Goal: Task Accomplishment & Management: Complete application form

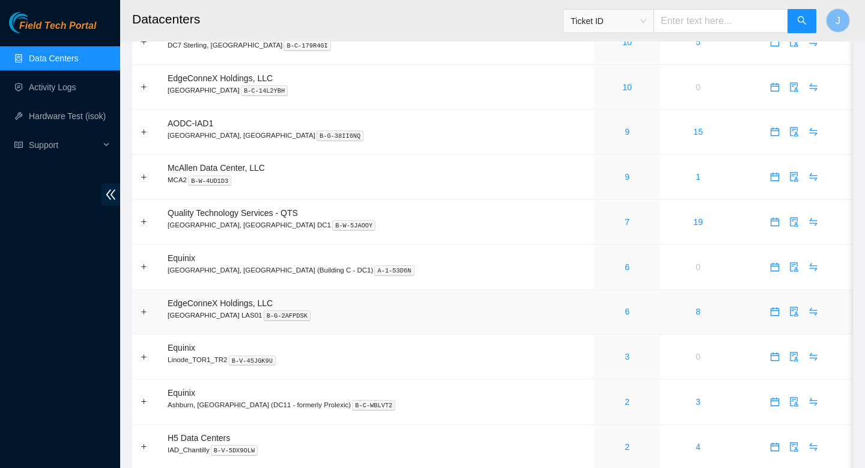
scroll to position [234, 0]
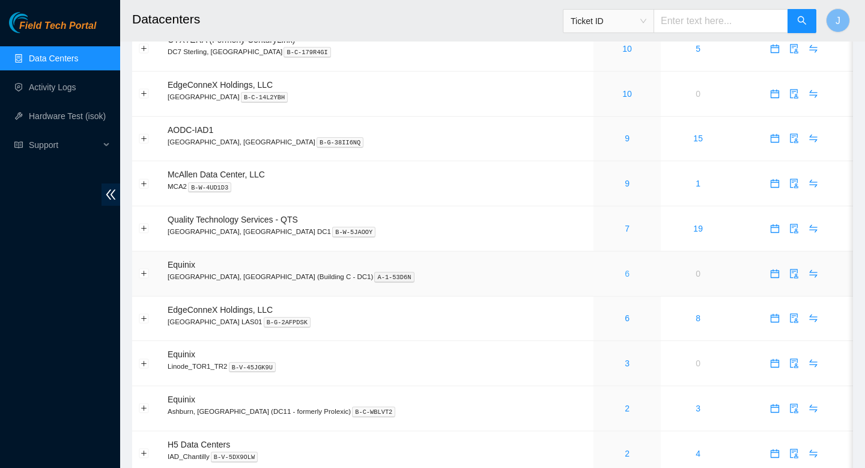
click at [625, 278] on link "6" at bounding box center [627, 274] width 5 height 10
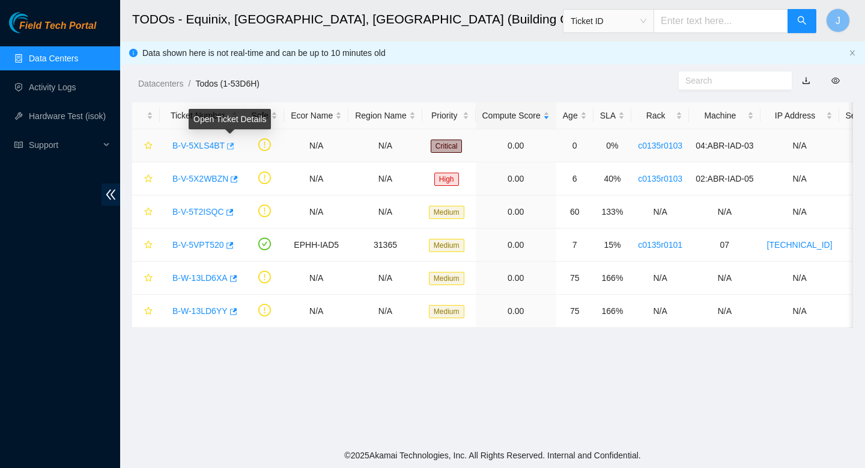
click at [234, 145] on icon "button" at bounding box center [229, 146] width 8 height 8
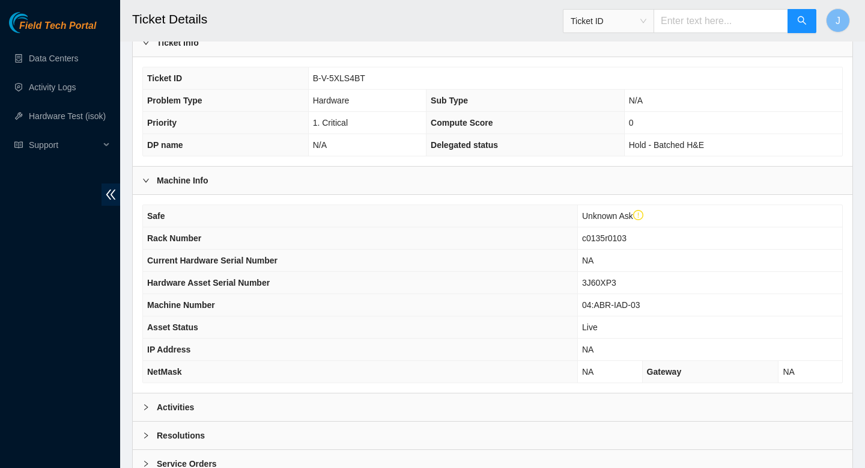
click at [249, 409] on div "Activities" at bounding box center [493, 407] width 720 height 28
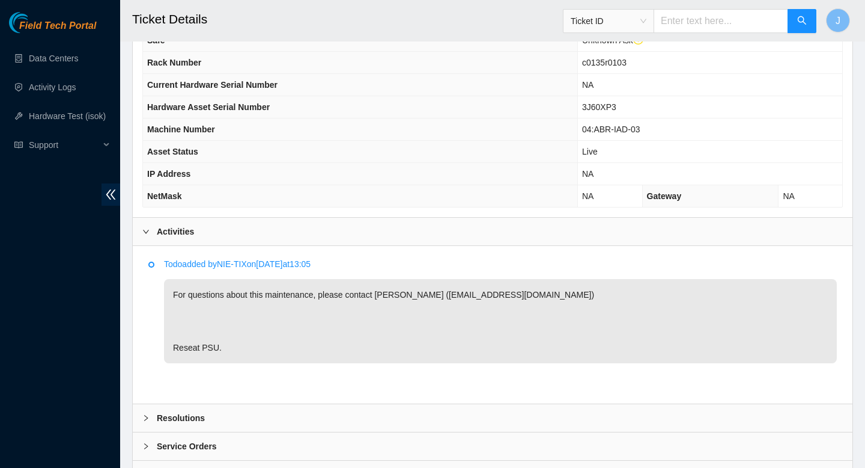
scroll to position [476, 0]
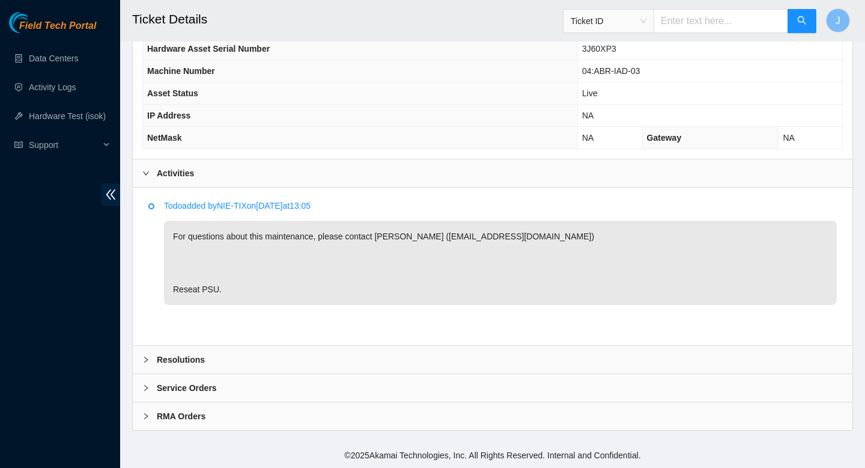
click at [267, 364] on div "Resolutions" at bounding box center [493, 360] width 720 height 28
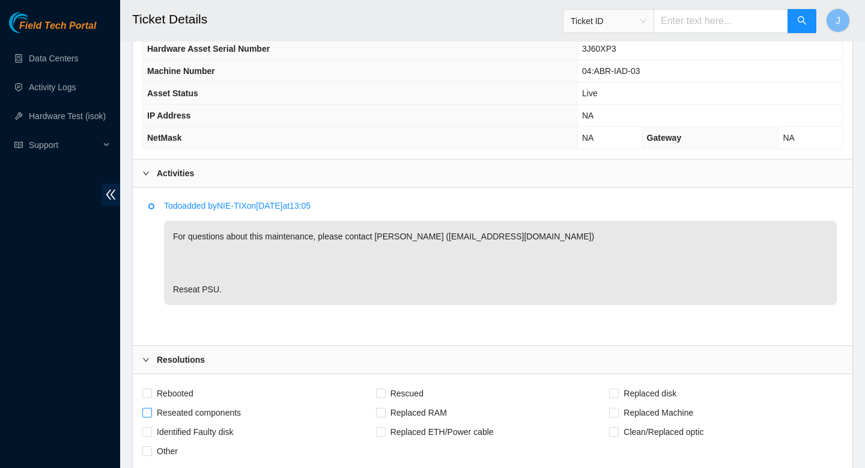
click at [151, 410] on span at bounding box center [147, 412] width 10 height 10
click at [151, 410] on input "Reseated components" at bounding box center [146, 411] width 8 height 8
checkbox input "true"
click at [148, 395] on input "Rebooted" at bounding box center [146, 392] width 8 height 8
checkbox input "true"
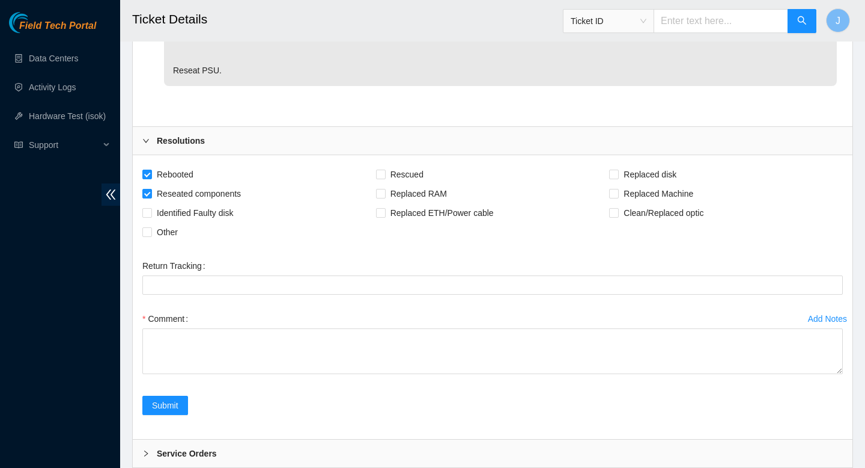
scroll to position [760, 0]
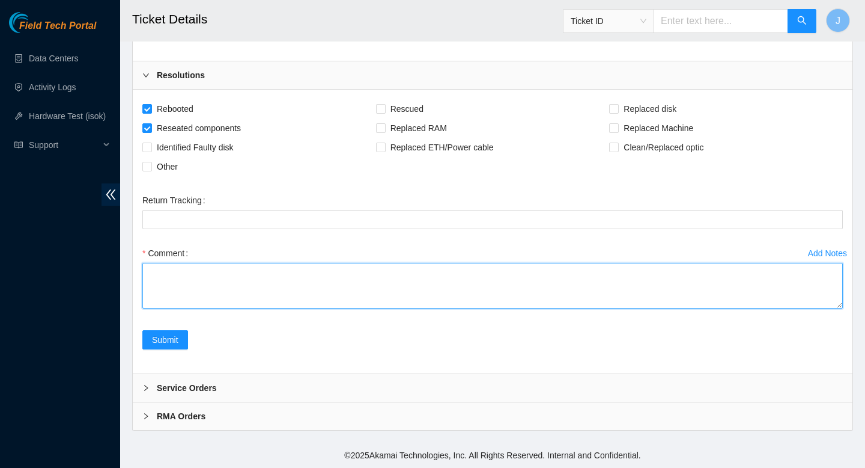
click at [287, 291] on textarea "Comment" at bounding box center [492, 286] width 701 height 46
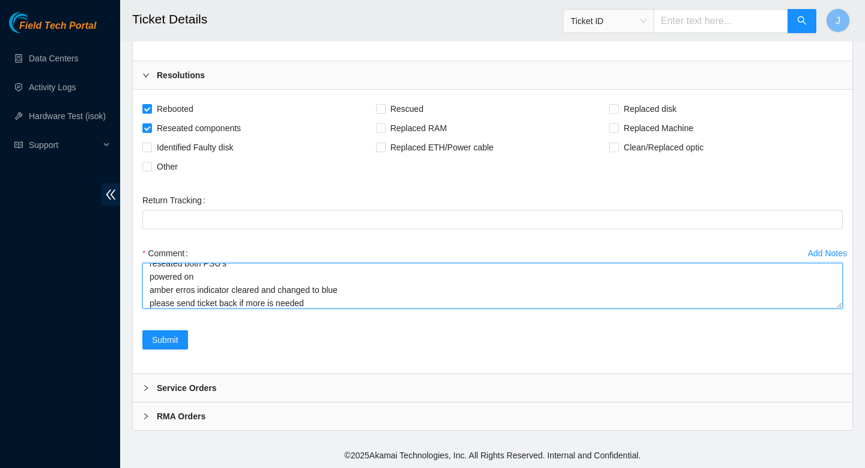
drag, startPoint x: 353, startPoint y: 289, endPoint x: 264, endPoint y: 294, distance: 88.5
click at [264, 294] on textarea "verified SN machine has amber indicator psu lights are green power cycled resea…" at bounding box center [492, 286] width 701 height 46
type textarea "verified SN machine has amber indicator psu lights are green power cycled resea…"
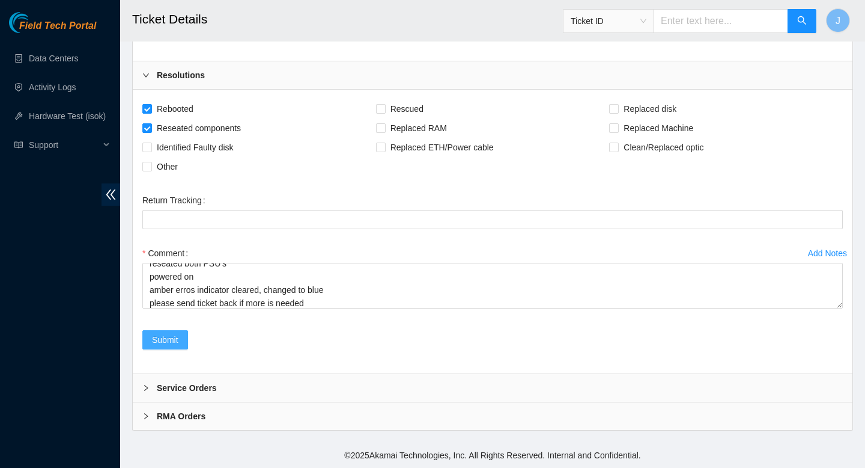
click at [169, 343] on span "Submit" at bounding box center [165, 339] width 26 height 13
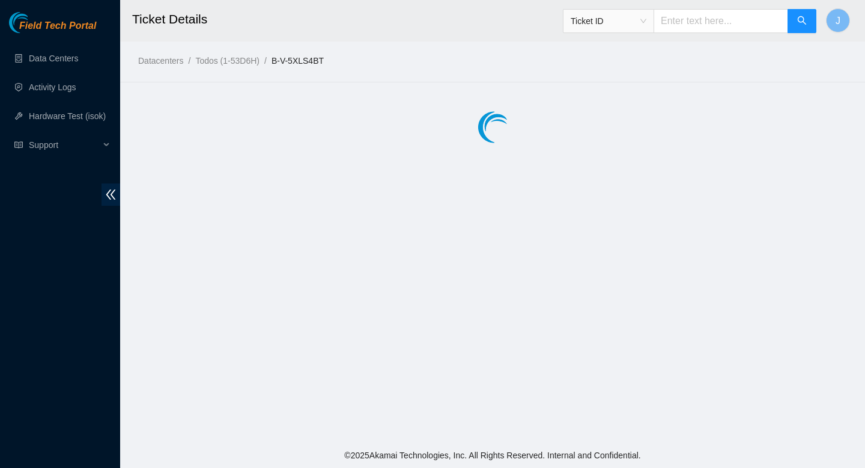
scroll to position [0, 0]
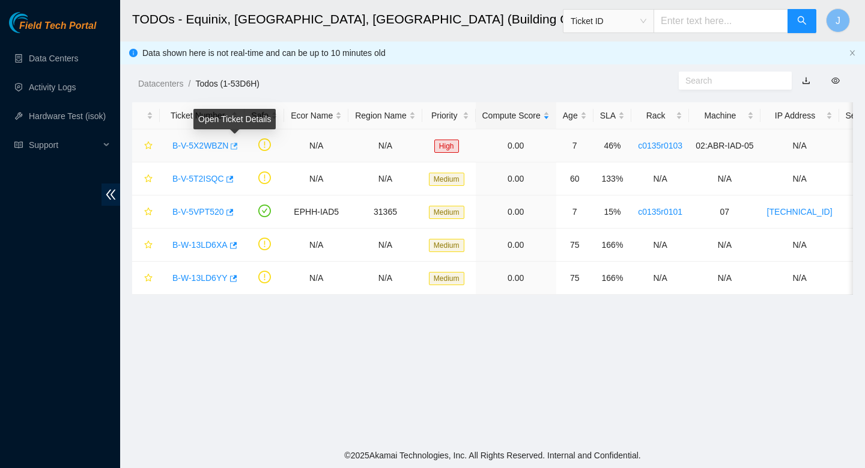
click at [238, 147] on icon "button" at bounding box center [234, 145] width 7 height 7
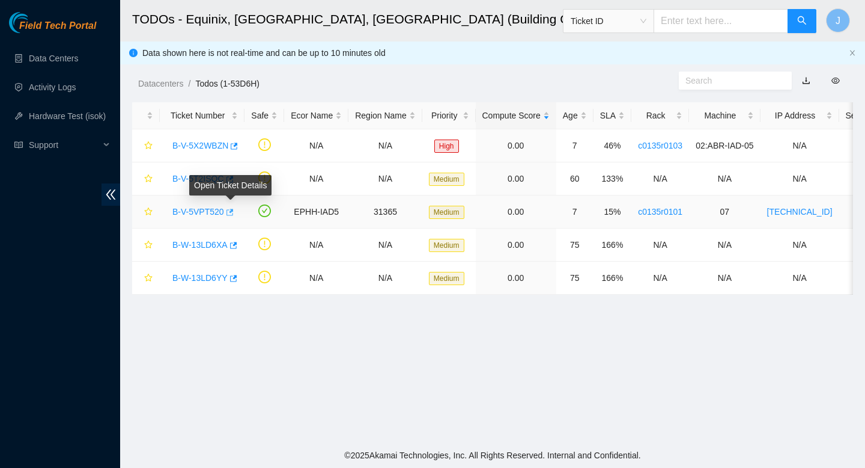
click at [233, 213] on icon "button" at bounding box center [229, 212] width 8 height 8
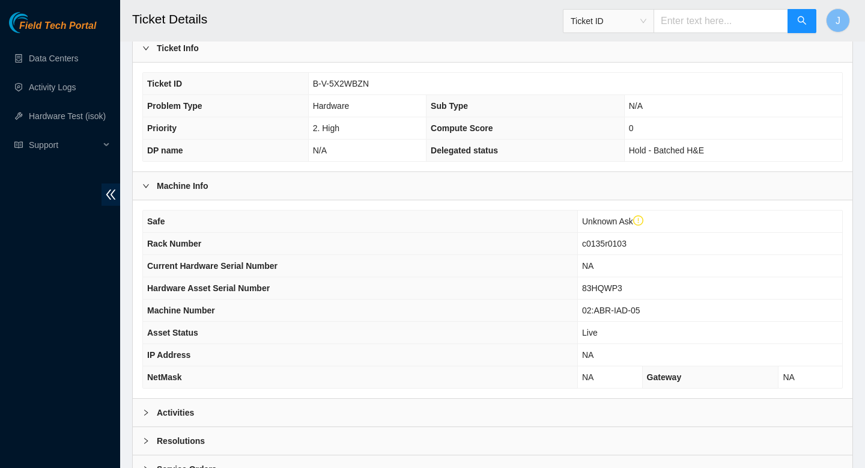
scroll to position [293, 0]
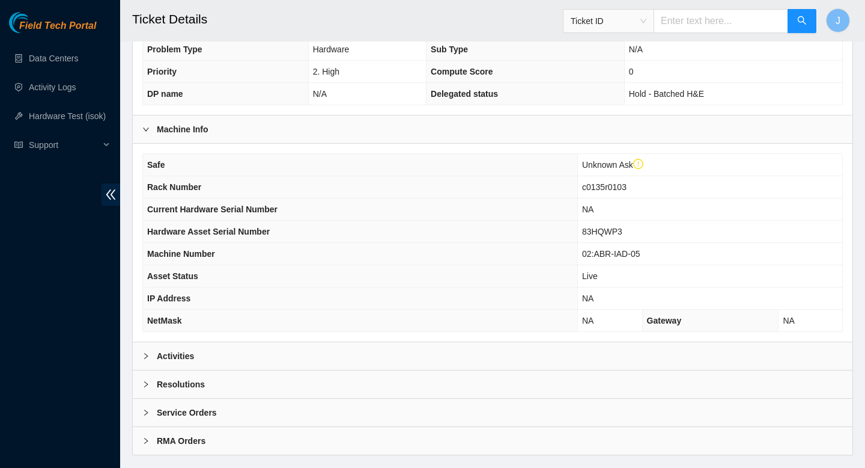
click at [250, 357] on div "Activities" at bounding box center [493, 356] width 720 height 28
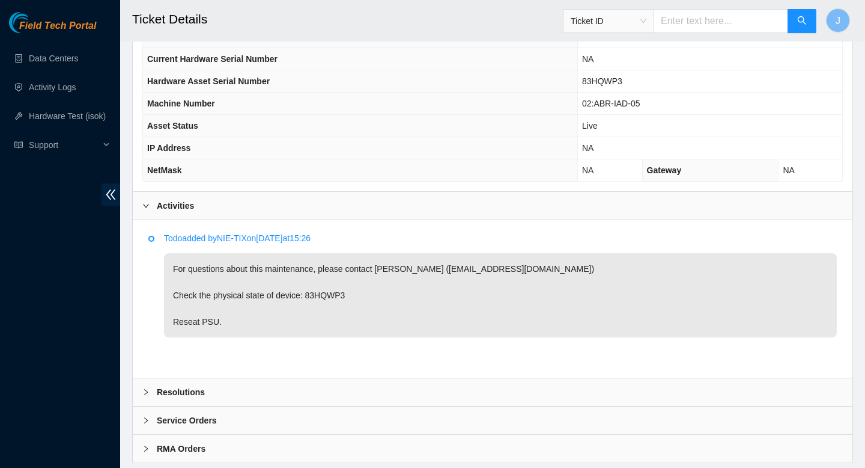
scroll to position [445, 0]
click at [248, 386] on div "Resolutions" at bounding box center [493, 391] width 720 height 28
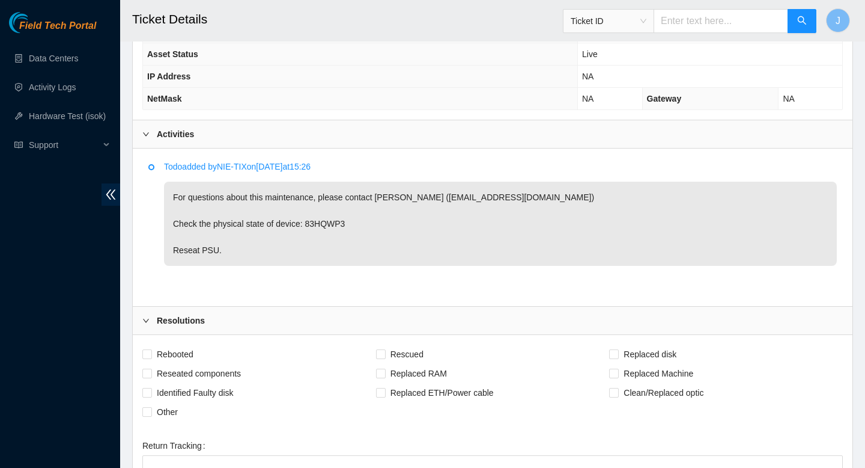
scroll to position [517, 0]
click at [148, 355] on input "Rebooted" at bounding box center [146, 351] width 8 height 8
checkbox input "true"
click at [149, 370] on input "Reseated components" at bounding box center [146, 371] width 8 height 8
checkbox input "true"
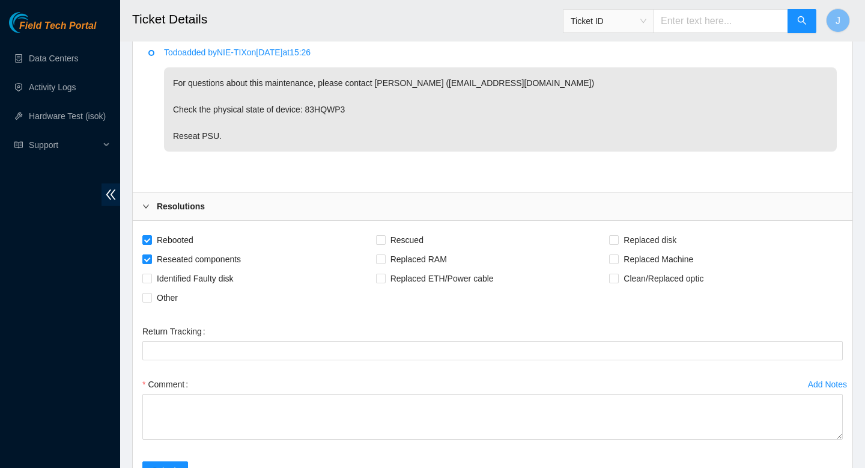
scroll to position [641, 0]
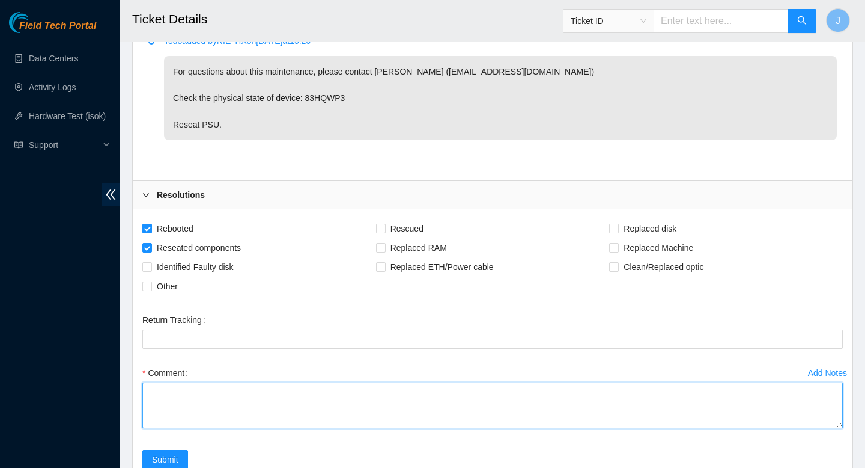
click at [274, 409] on textarea "Comment" at bounding box center [492, 405] width 701 height 46
click at [326, 388] on textarea "verfied SN indicator light was dark, no amber or ble power cycled reseated PSU …" at bounding box center [492, 405] width 701 height 46
drag, startPoint x: 262, startPoint y: 410, endPoint x: 227, endPoint y: 412, distance: 34.9
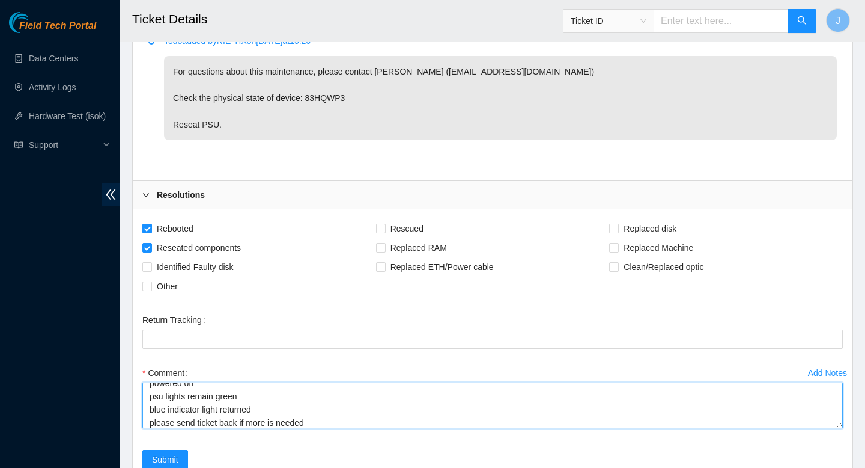
click at [225, 410] on textarea "verfied SN indicator light was dark, no amber or ble PSU lights, green power cy…" at bounding box center [492, 405] width 701 height 46
type textarea "verfied SN indicator light was dark, no amber or ble PSU lights, green power cy…"
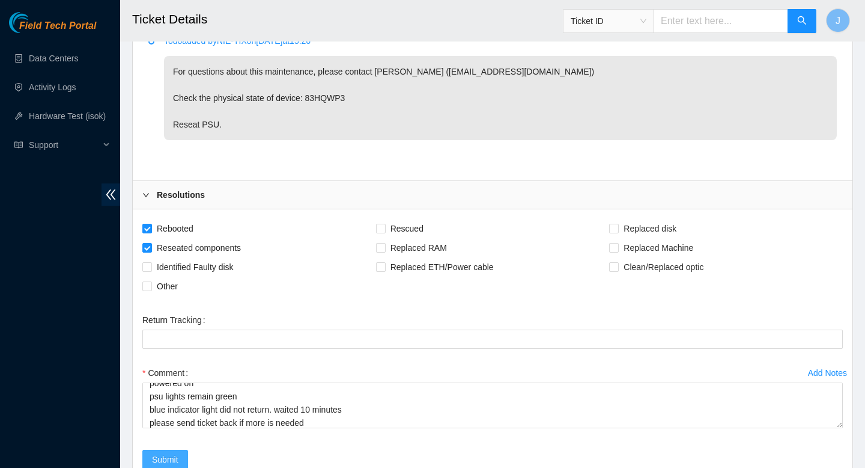
click at [162, 466] on button "Submit" at bounding box center [165, 459] width 46 height 19
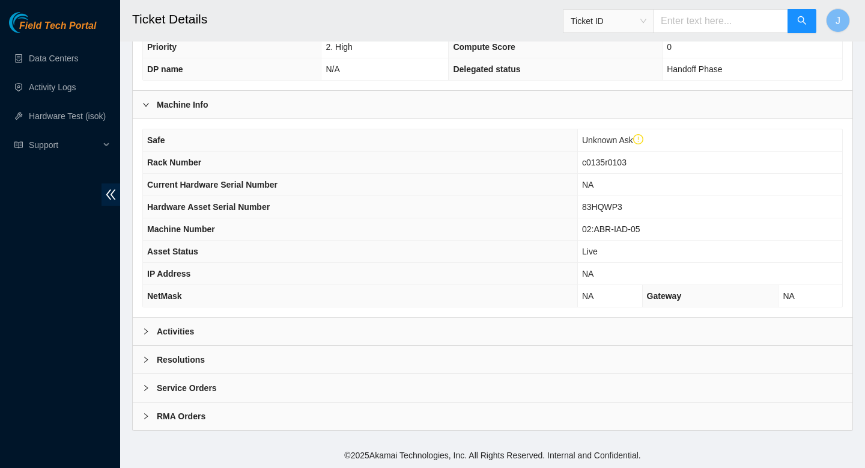
scroll to position [318, 0]
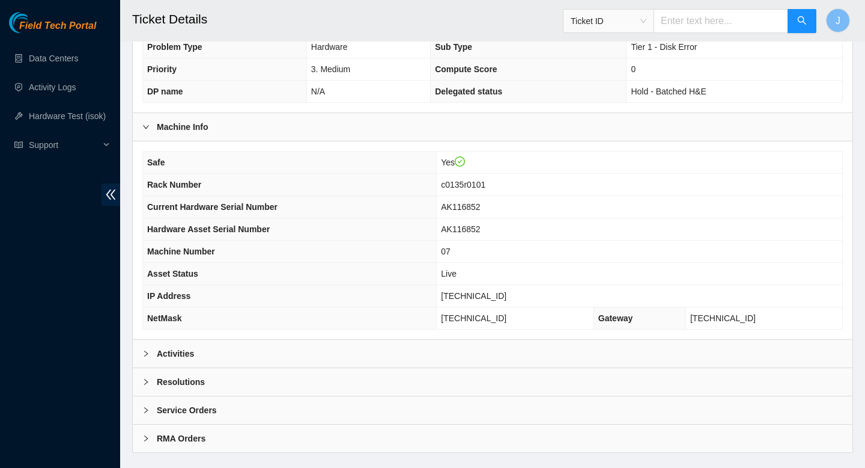
scroll to position [295, 0]
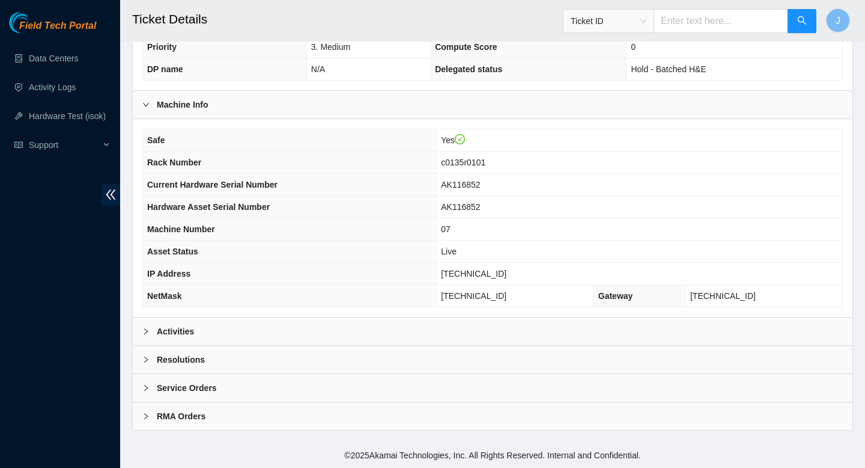
click at [384, 339] on div "Activities" at bounding box center [493, 331] width 720 height 28
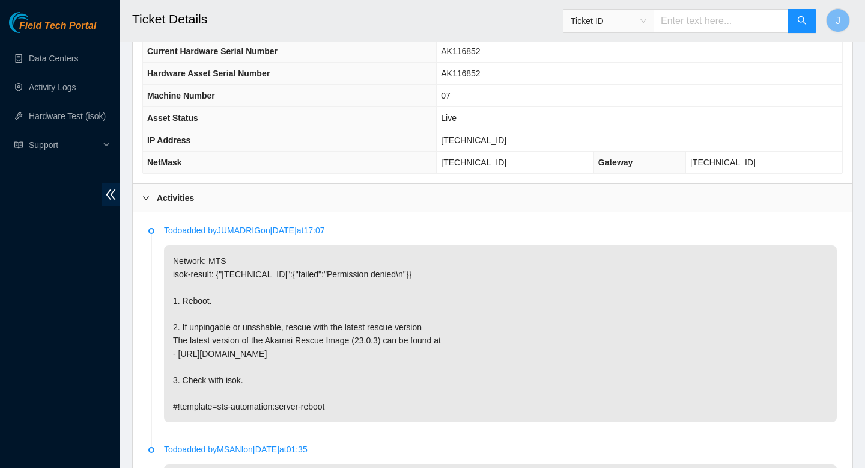
scroll to position [367, 0]
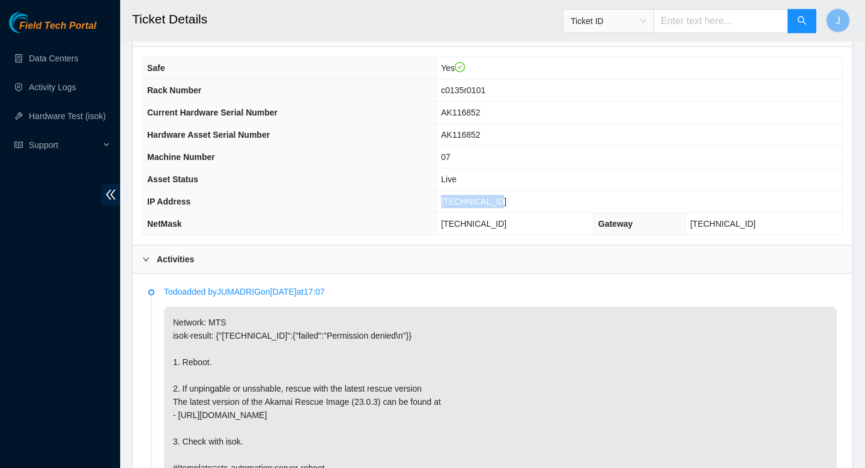
drag, startPoint x: 524, startPoint y: 201, endPoint x: 444, endPoint y: 205, distance: 80.6
click at [444, 205] on tr "IP Address 23.213.129.22" at bounding box center [493, 202] width 700 height 22
copy tr "23.213.129.22"
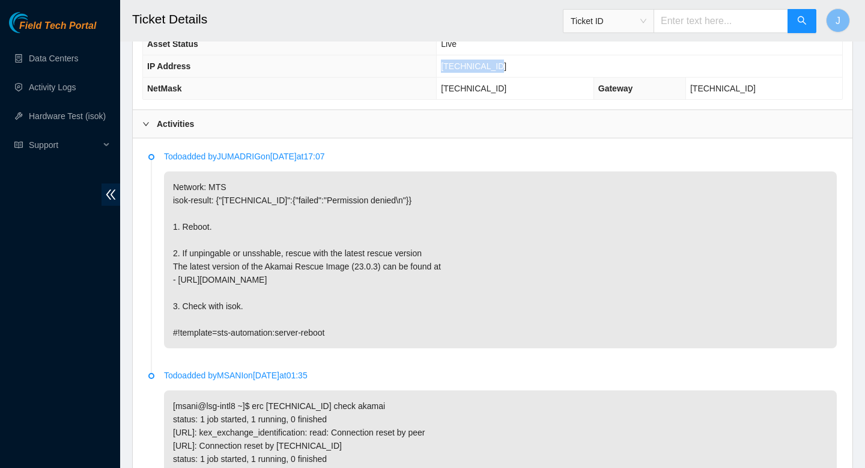
scroll to position [791, 0]
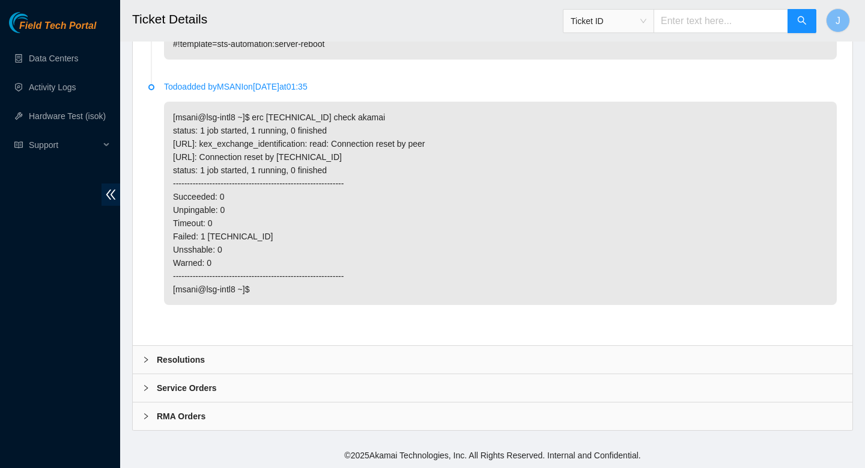
click at [228, 366] on div "Resolutions" at bounding box center [493, 360] width 720 height 28
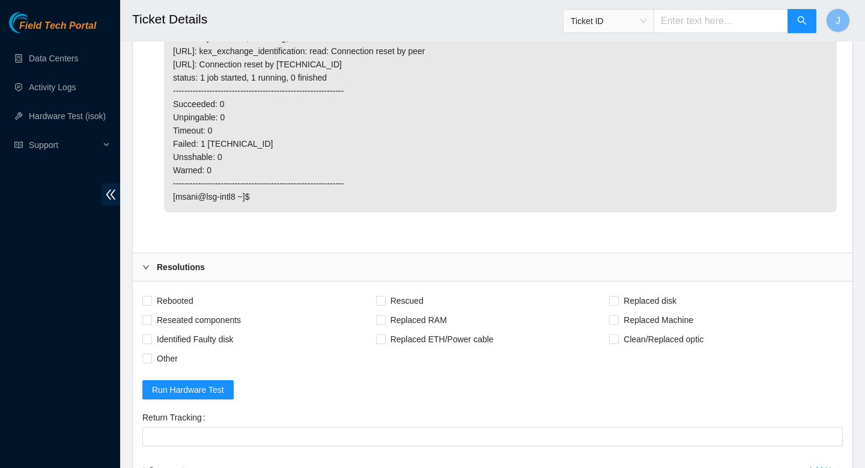
scroll to position [889, 0]
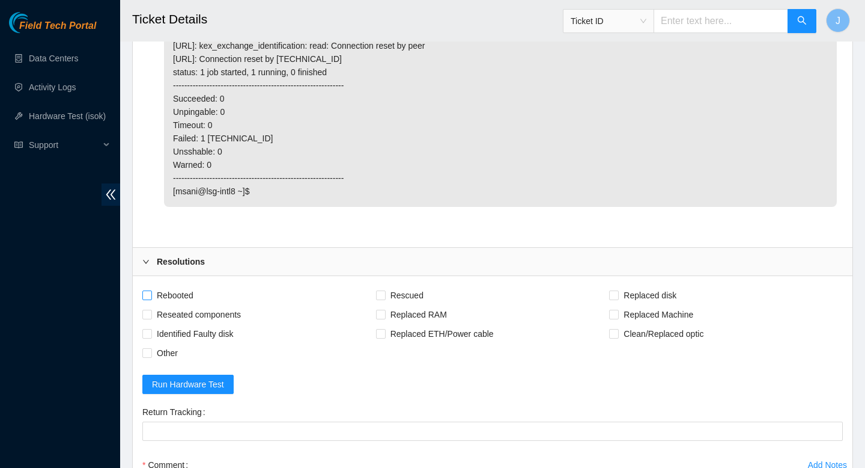
click at [147, 293] on input "Rebooted" at bounding box center [146, 294] width 8 height 8
checkbox input "true"
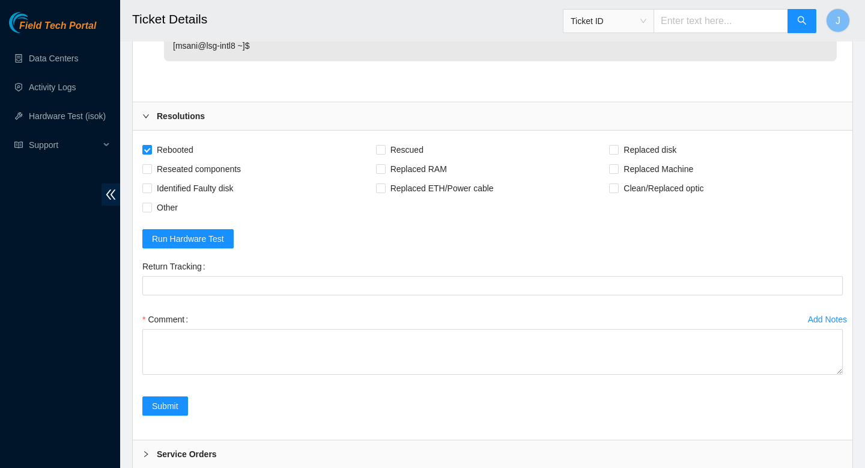
scroll to position [1037, 0]
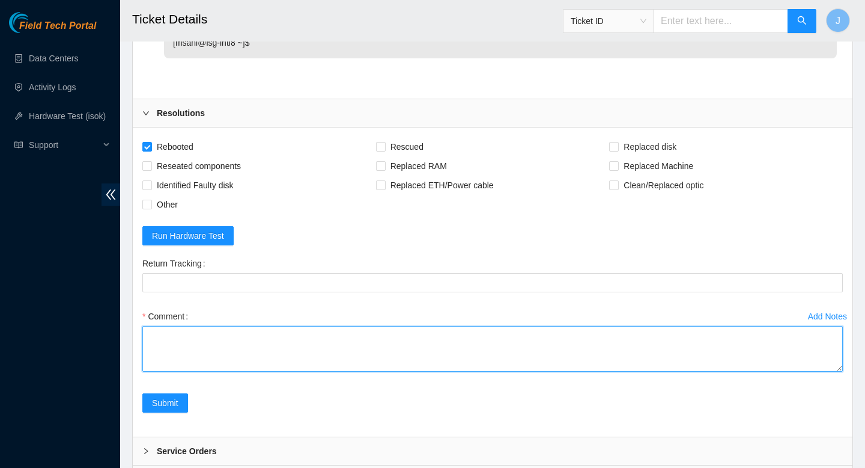
click at [281, 349] on textarea "Comment" at bounding box center [492, 349] width 701 height 46
paste textarea "347444 07-10-2025 01:19:30 23.213.129.22 COMPLETE Result Detail Message Ticket …"
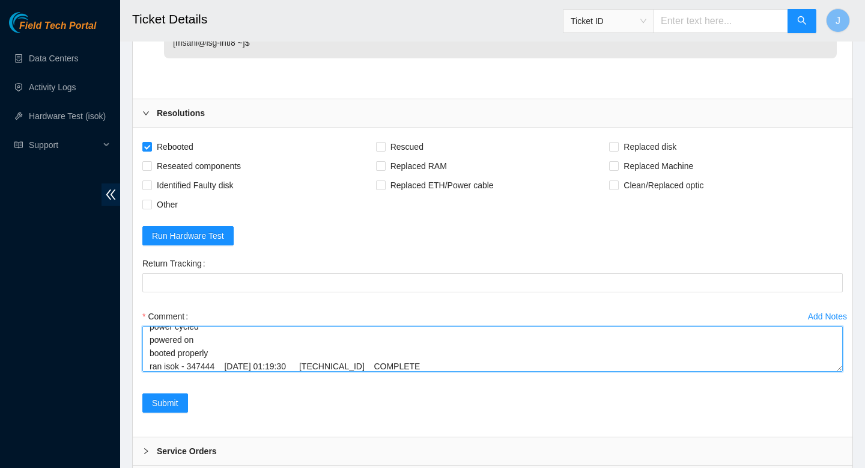
scroll to position [75, 0]
type textarea "verified SN power cycled powered on booted properly ran isok - 347444 07-10-202…"
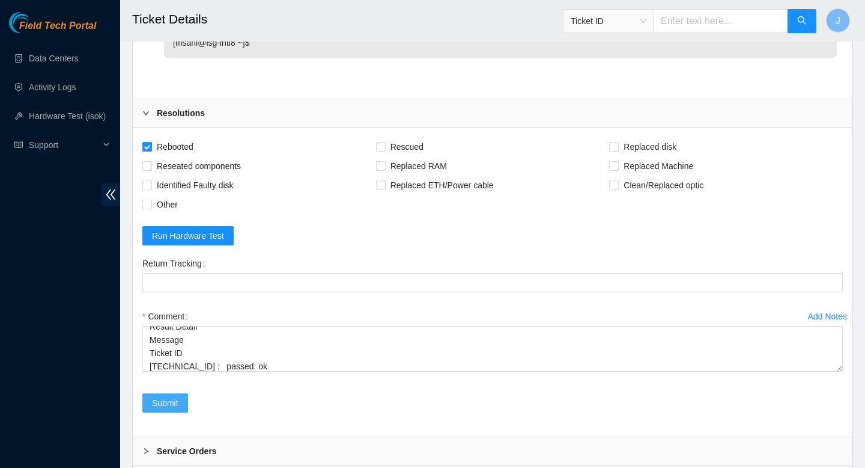
click at [170, 407] on span "Submit" at bounding box center [165, 402] width 26 height 13
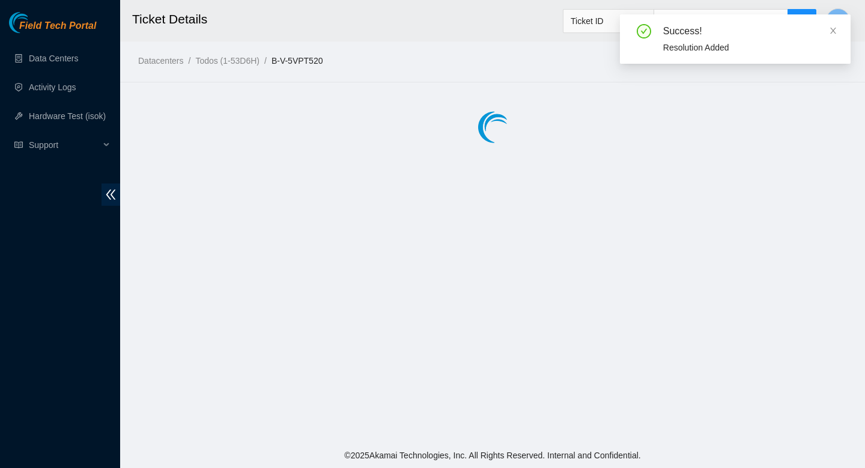
scroll to position [0, 0]
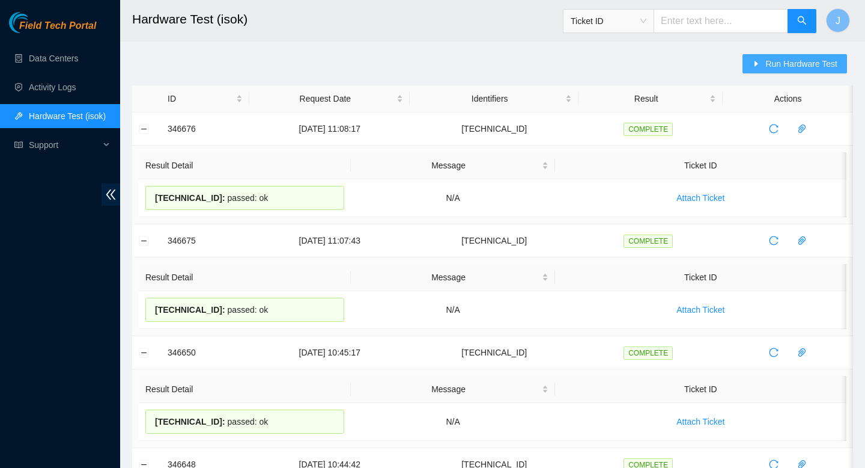
click at [781, 66] on span "Run Hardware Test" at bounding box center [802, 63] width 72 height 13
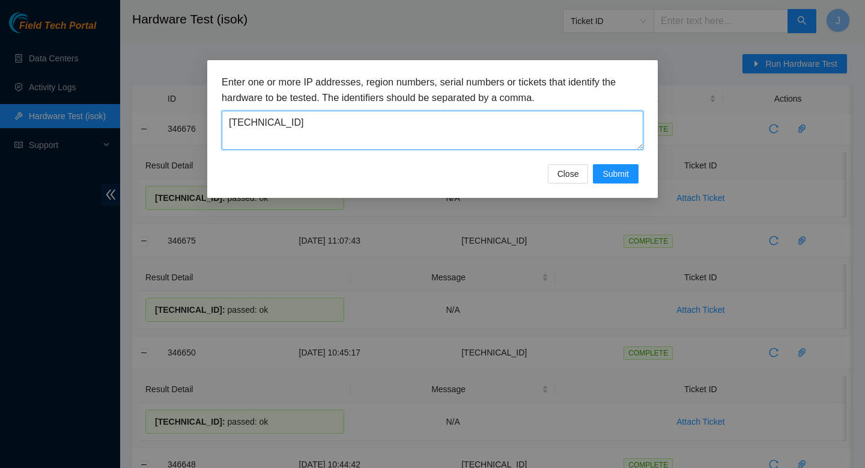
click at [439, 134] on textarea "[TECHNICAL_ID]" at bounding box center [433, 130] width 422 height 39
paste textarea "[TECHNICAL_ID]"
type textarea "[TECHNICAL_ID]"
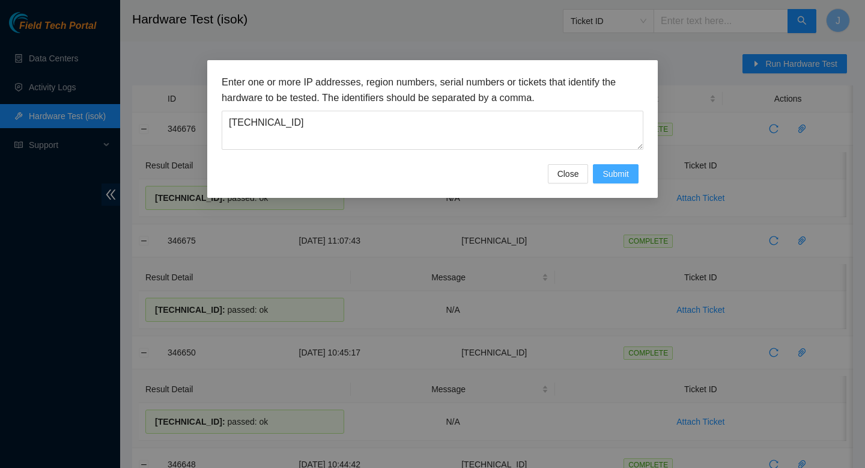
click at [615, 174] on span "Submit" at bounding box center [616, 173] width 26 height 13
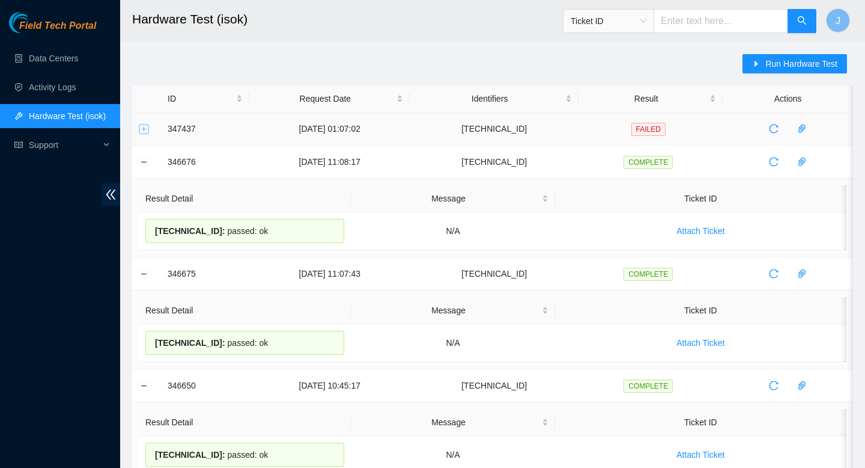
click at [142, 127] on button "Expand row" at bounding box center [144, 129] width 10 height 10
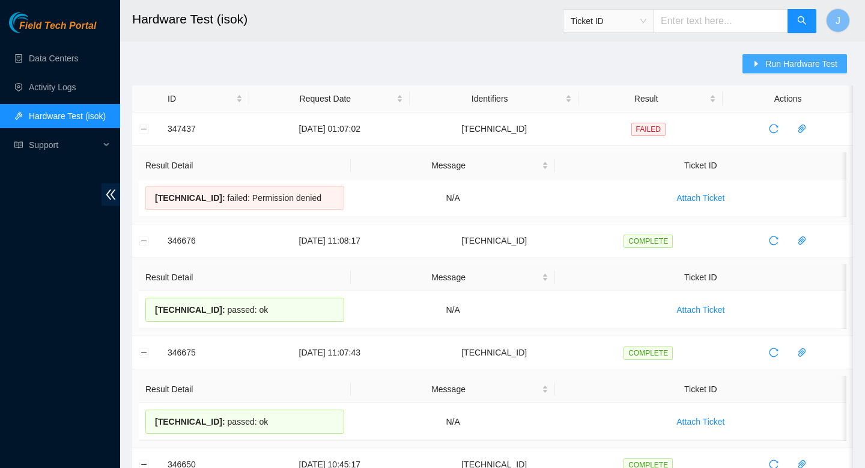
click at [806, 62] on span "Run Hardware Test" at bounding box center [802, 63] width 72 height 13
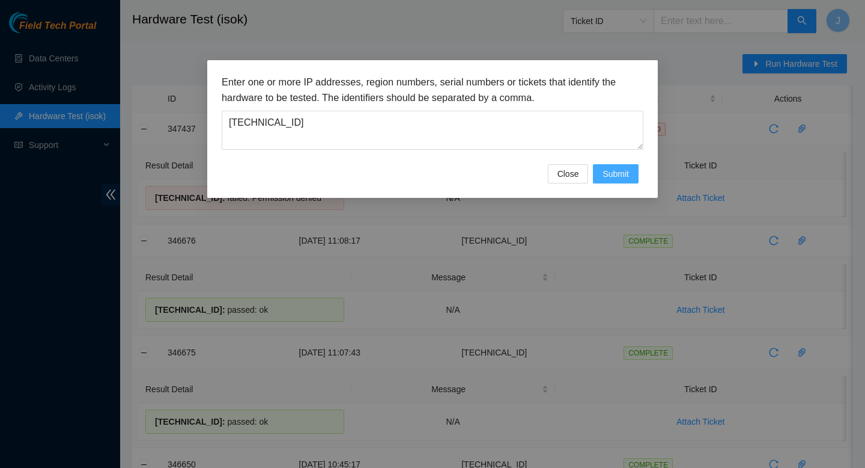
click at [622, 175] on span "Submit" at bounding box center [616, 173] width 26 height 13
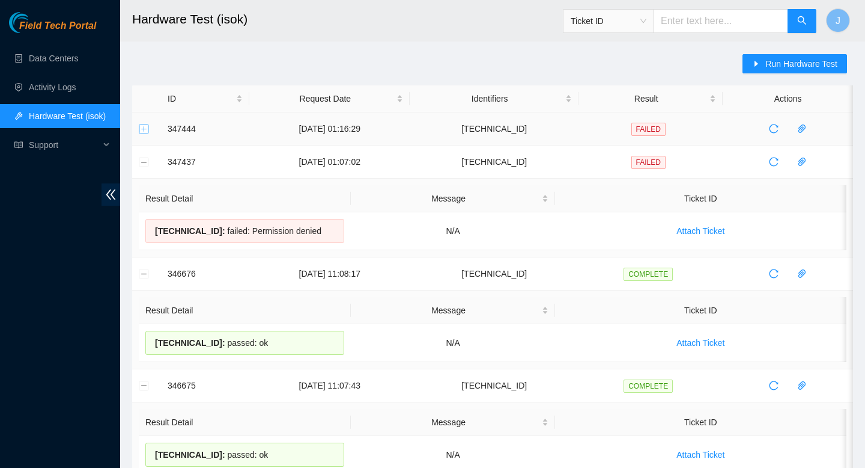
click at [146, 127] on button "Expand row" at bounding box center [144, 129] width 10 height 10
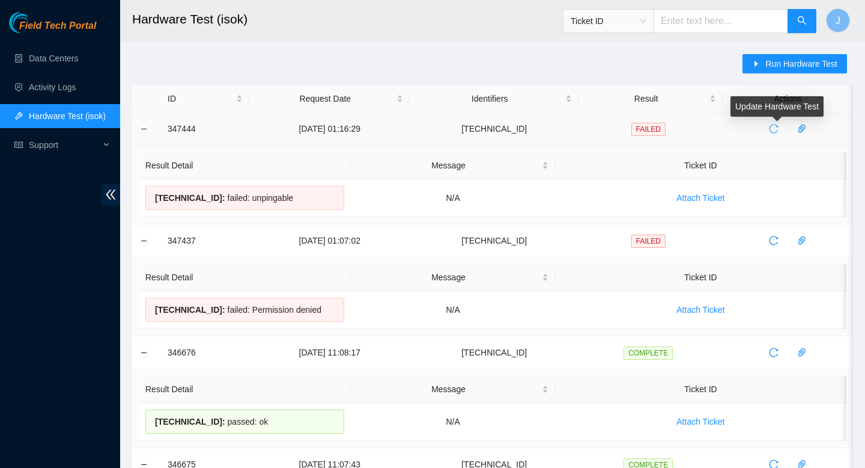
click at [778, 131] on icon "reload" at bounding box center [774, 129] width 10 height 10
click at [779, 129] on icon "reload" at bounding box center [774, 129] width 10 height 10
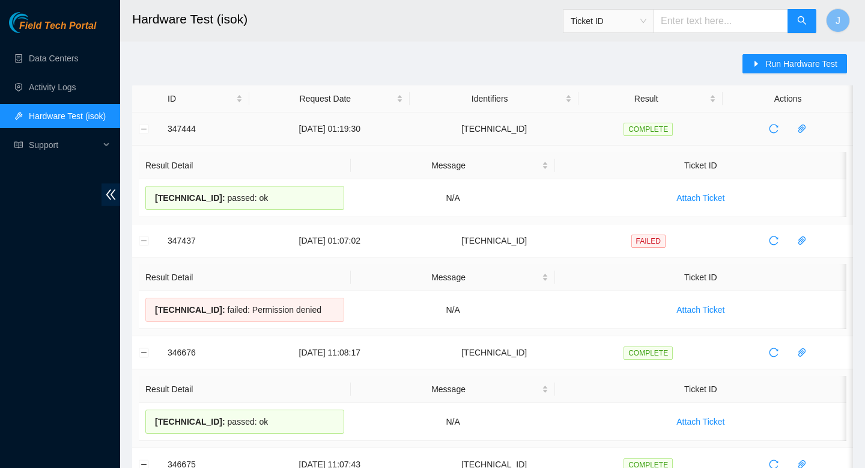
drag, startPoint x: 294, startPoint y: 198, endPoint x: 164, endPoint y: 134, distance: 144.9
copy tbody "347444 07-10-2025 01:19:30 23.213.129.22 COMPLETE Result Detail Message Ticket …"
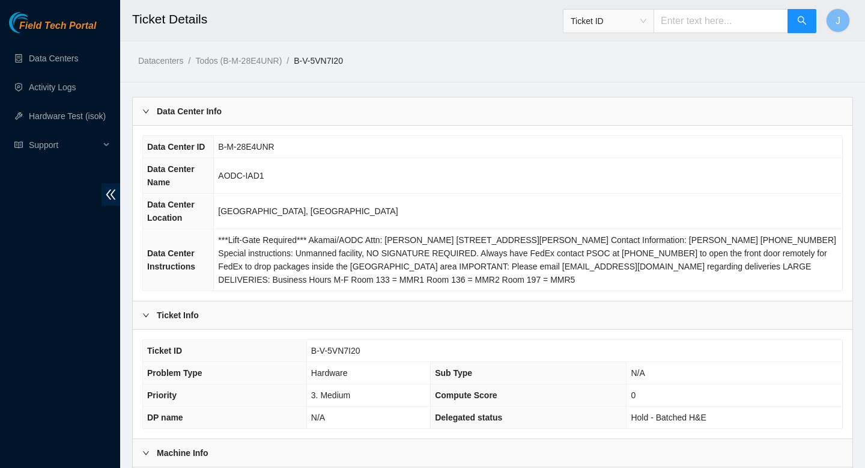
scroll to position [599, 0]
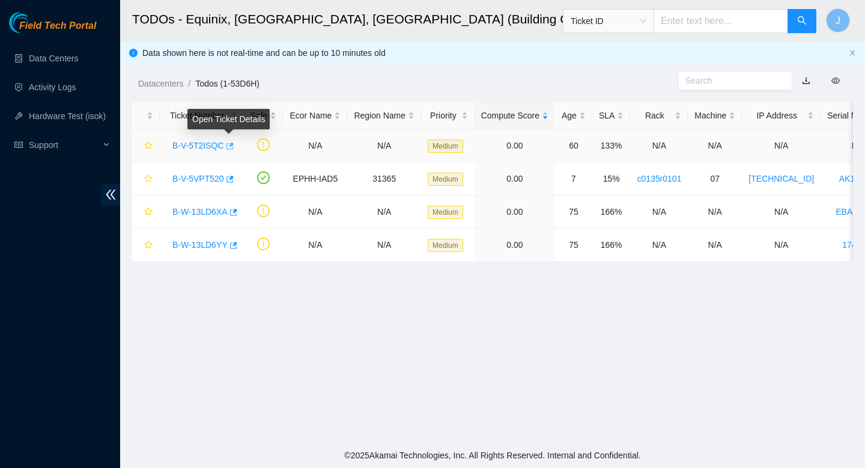
click at [233, 147] on icon "button" at bounding box center [229, 146] width 8 height 8
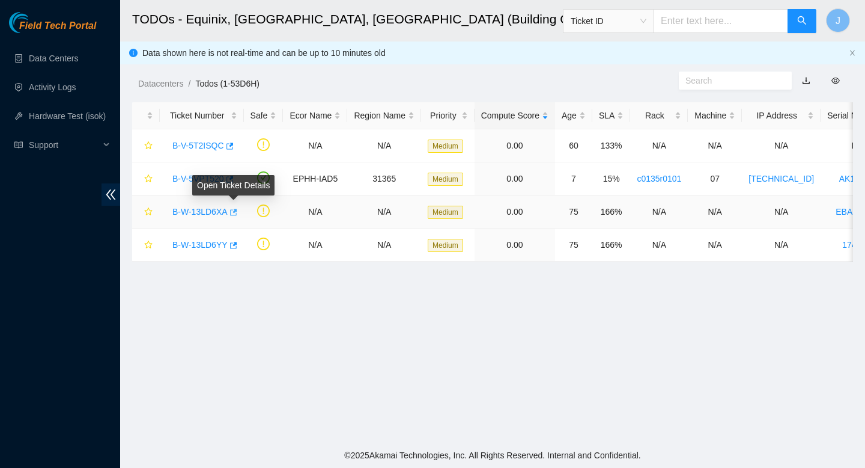
click at [236, 212] on icon "button" at bounding box center [233, 212] width 7 height 7
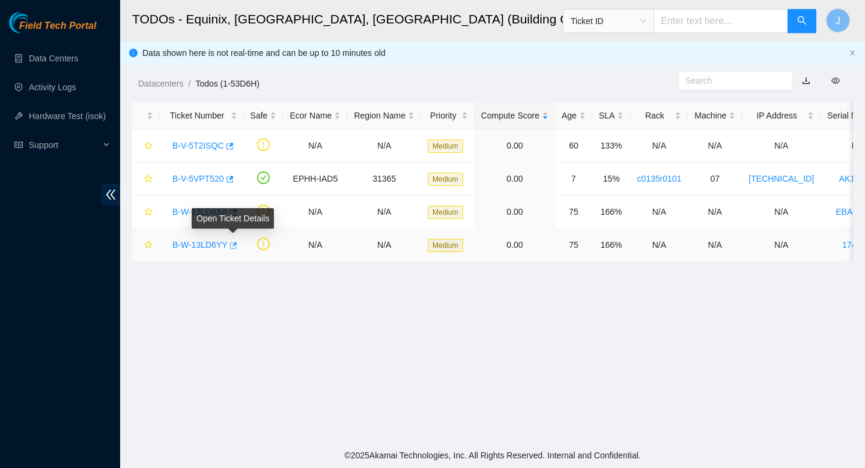
click at [237, 243] on icon "button" at bounding box center [233, 245] width 7 height 7
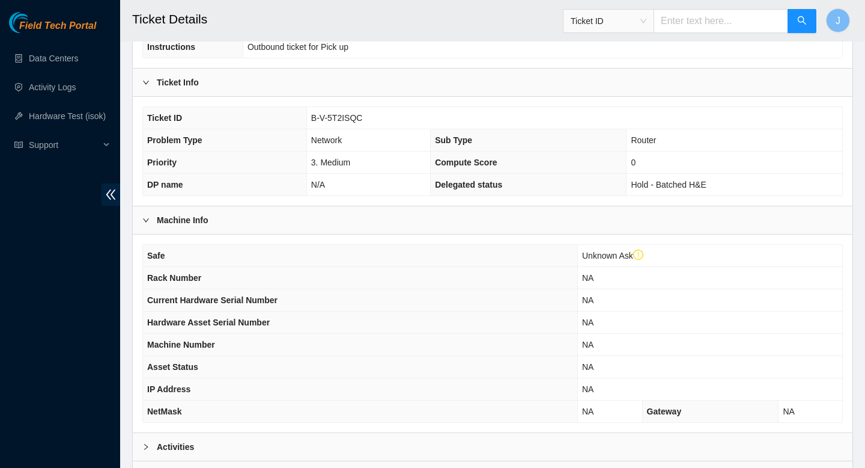
scroll to position [222, 0]
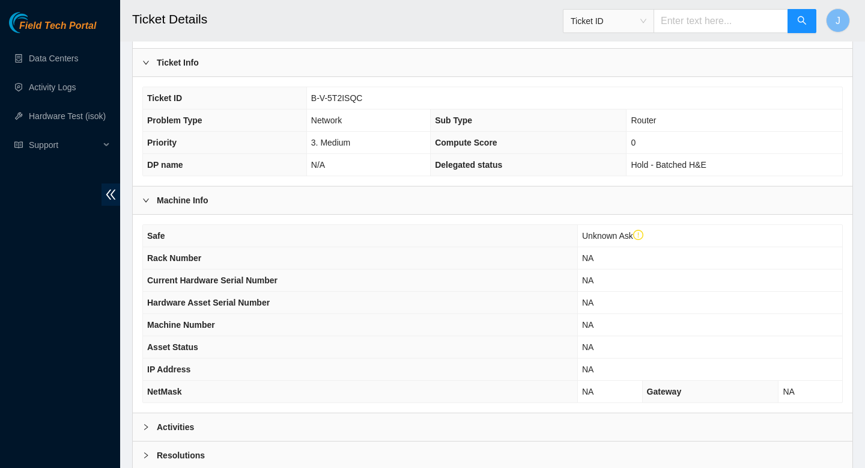
click at [351, 426] on div "Activities" at bounding box center [493, 427] width 720 height 28
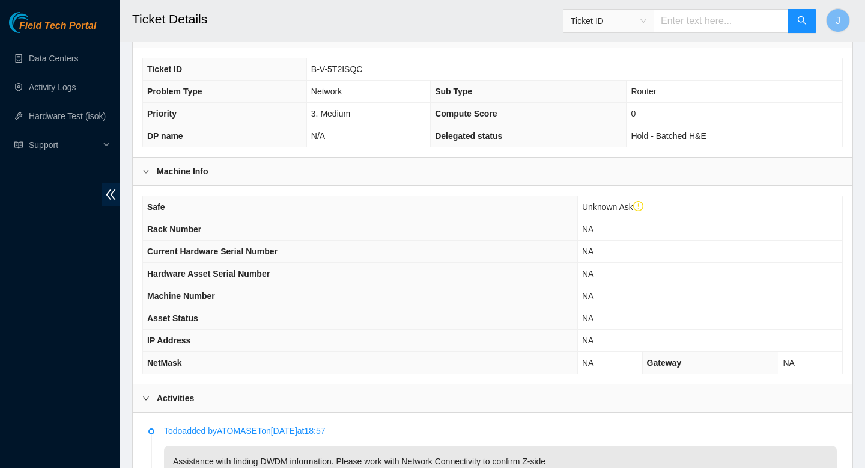
scroll to position [242, 0]
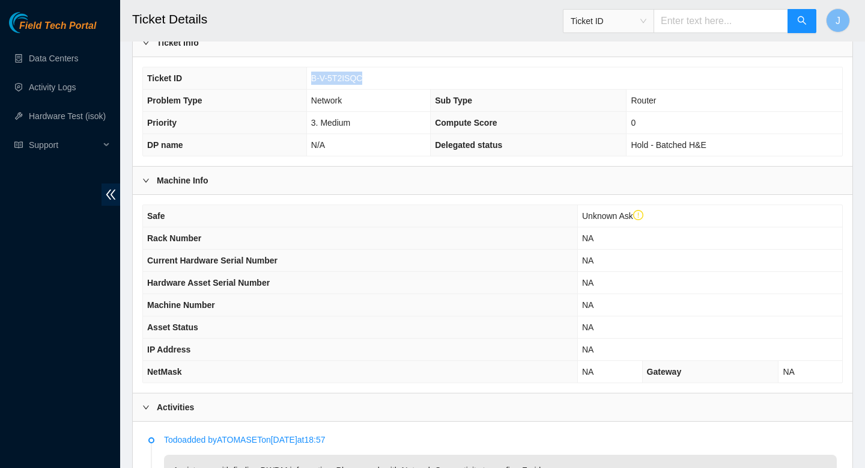
drag, startPoint x: 369, startPoint y: 78, endPoint x: 297, endPoint y: 77, distance: 72.1
click at [297, 77] on tr "Ticket ID B-V-5T2ISQC" at bounding box center [493, 78] width 700 height 22
copy tr "B-V-5T2ISQC"
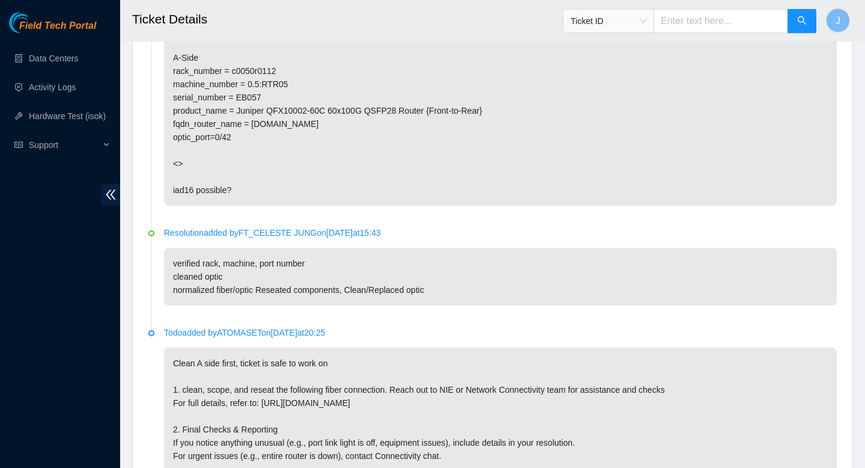
scroll to position [980, 0]
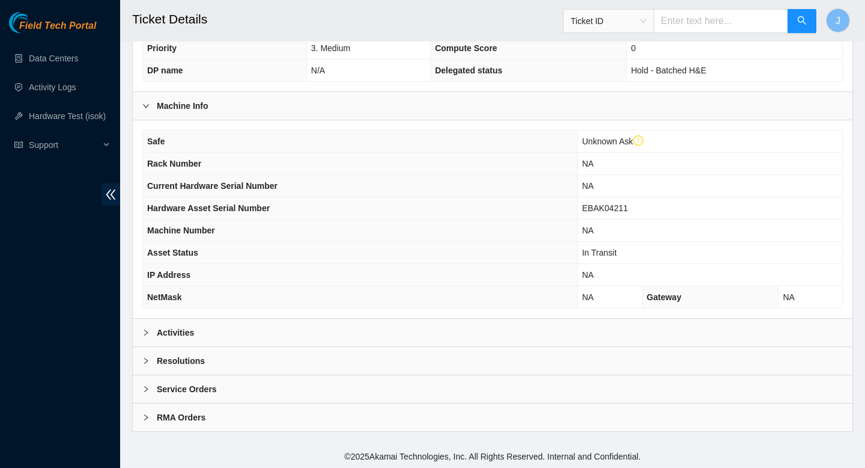
scroll to position [316, 0]
click at [428, 337] on div "Activities" at bounding box center [493, 334] width 720 height 28
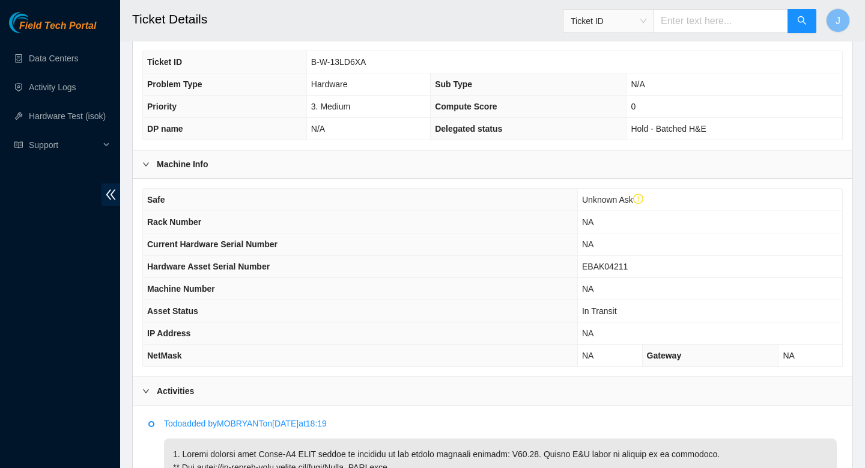
scroll to position [270, 0]
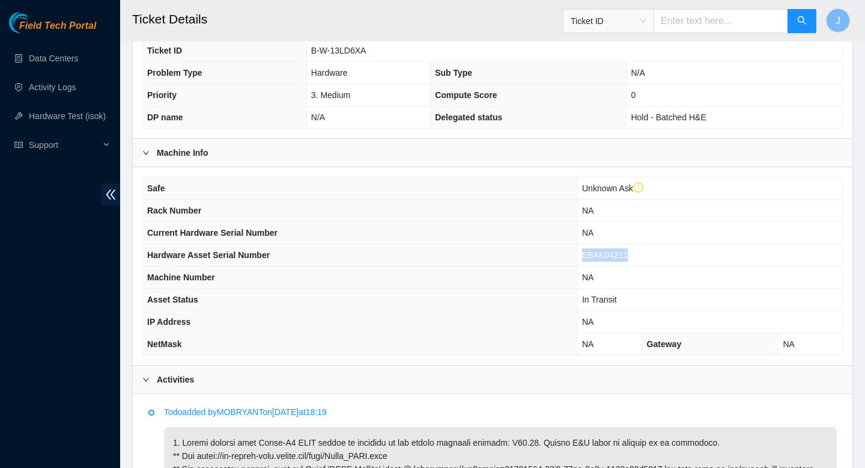
drag, startPoint x: 634, startPoint y: 255, endPoint x: 572, endPoint y: 260, distance: 62.7
click at [572, 259] on tr "Hardware Asset Serial Number EBAK04211" at bounding box center [493, 255] width 700 height 22
copy tr "EBAK04211"
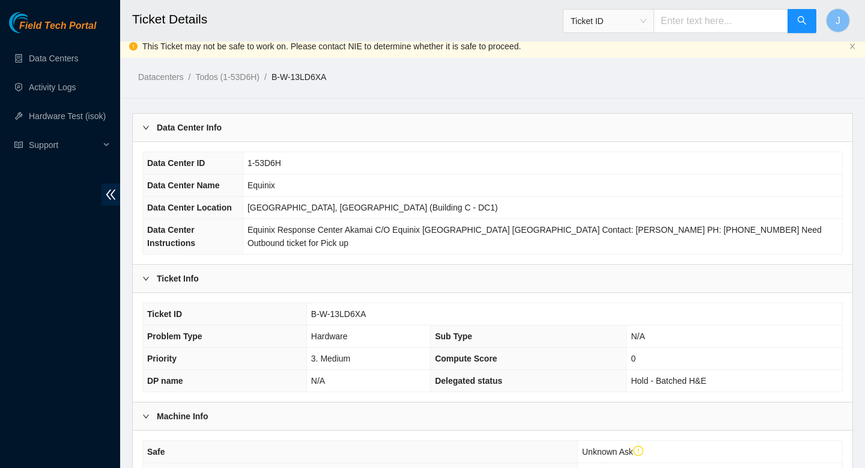
scroll to position [0, 0]
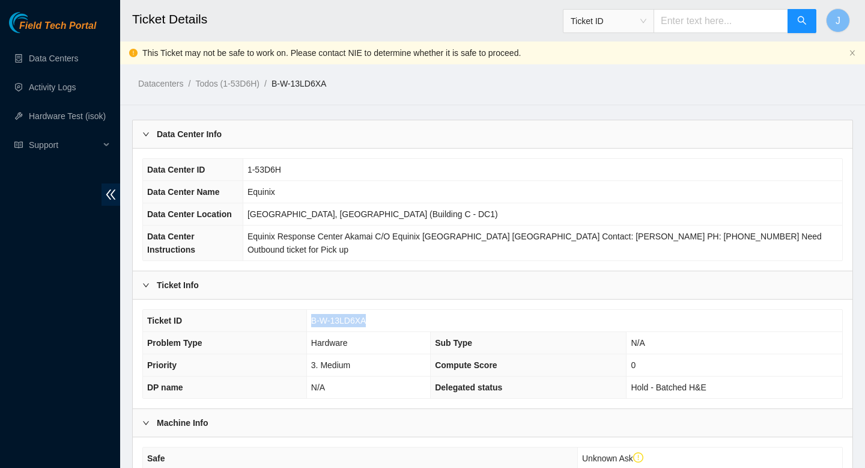
drag, startPoint x: 376, startPoint y: 324, endPoint x: 302, endPoint y: 324, distance: 73.9
click at [302, 324] on tr "Ticket ID B-W-13LD6XA" at bounding box center [493, 321] width 700 height 22
copy tr "B-W-13LD6XA"
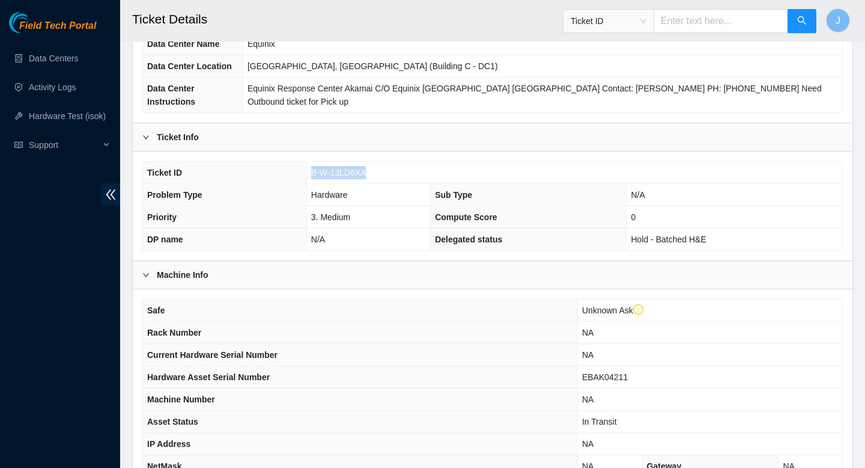
scroll to position [151, 0]
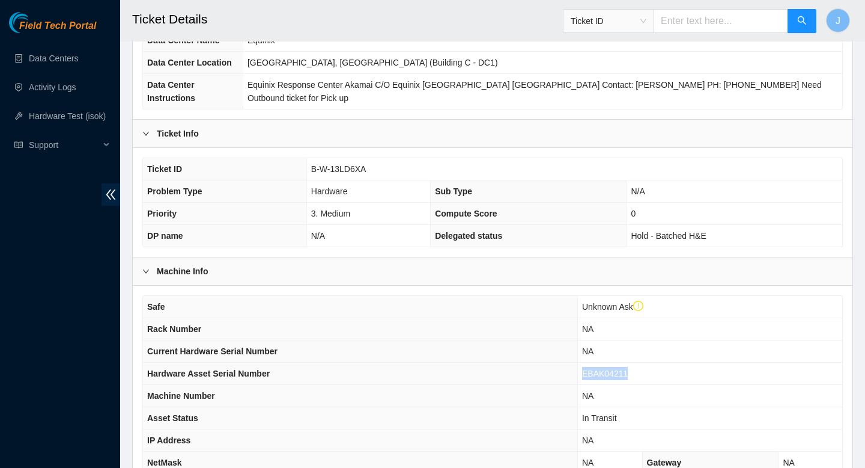
drag, startPoint x: 636, startPoint y: 374, endPoint x: 573, endPoint y: 374, distance: 63.1
click at [573, 374] on tr "Hardware Asset Serial Number EBAK04211" at bounding box center [493, 373] width 700 height 22
copy tr "EBAK04211"
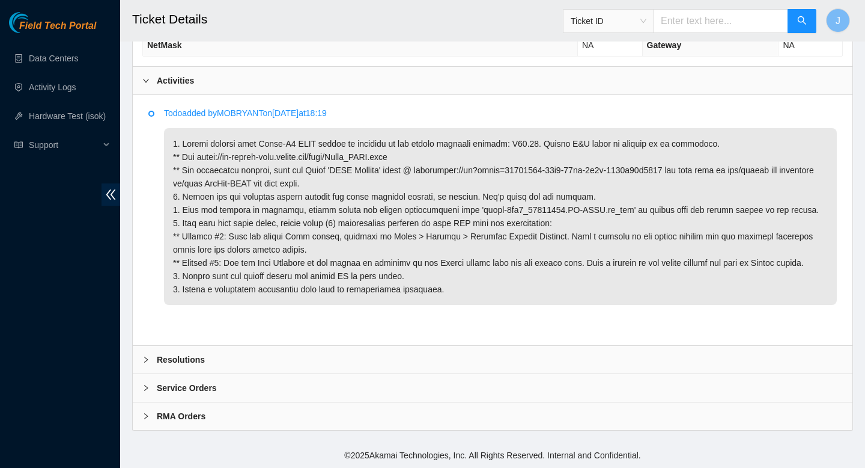
scroll to position [0, 0]
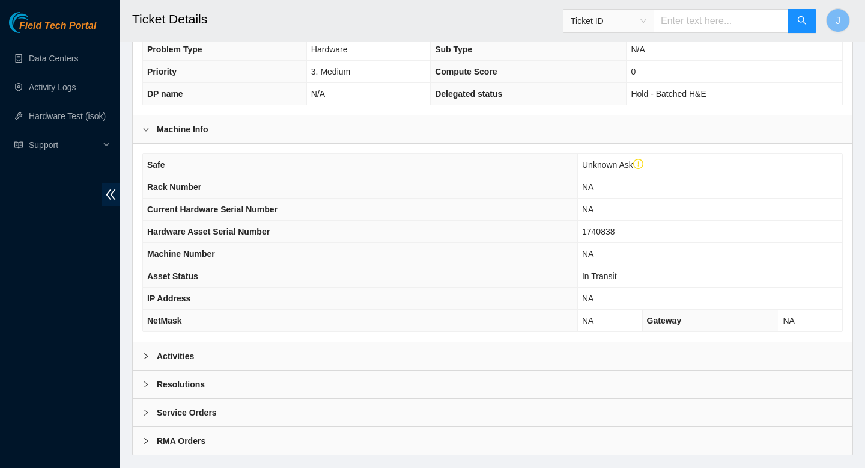
scroll to position [318, 0]
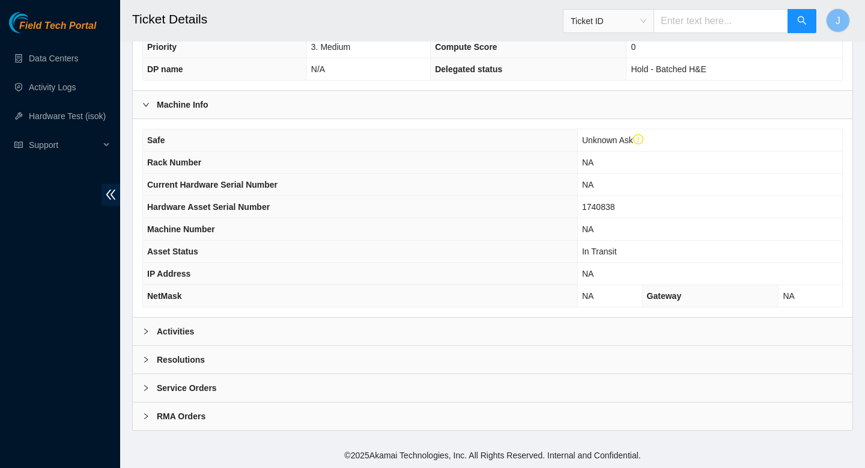
click at [304, 335] on div "Activities" at bounding box center [493, 331] width 720 height 28
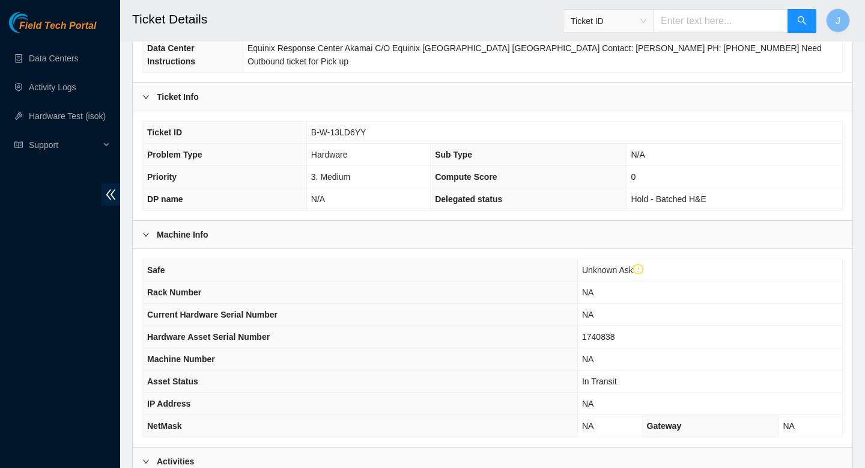
scroll to position [180, 0]
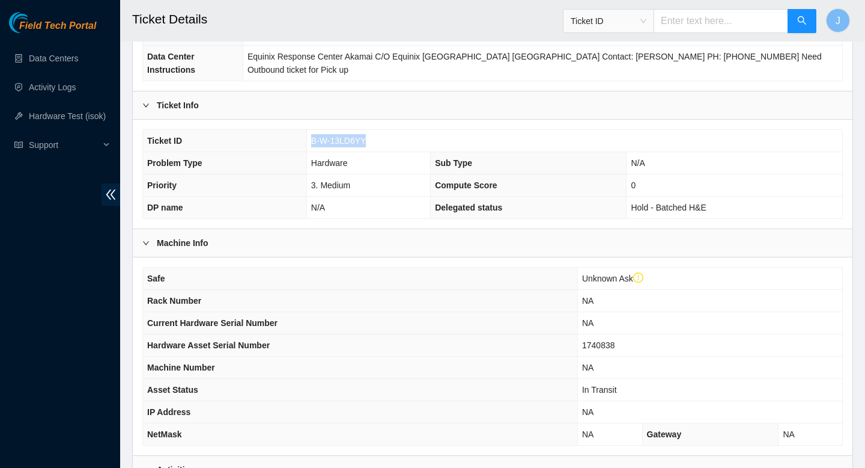
drag, startPoint x: 374, startPoint y: 137, endPoint x: 302, endPoint y: 142, distance: 72.3
click at [302, 142] on tr "Ticket ID B-W-13LD6YY" at bounding box center [493, 141] width 700 height 22
copy tr "B-W-13LD6YY"
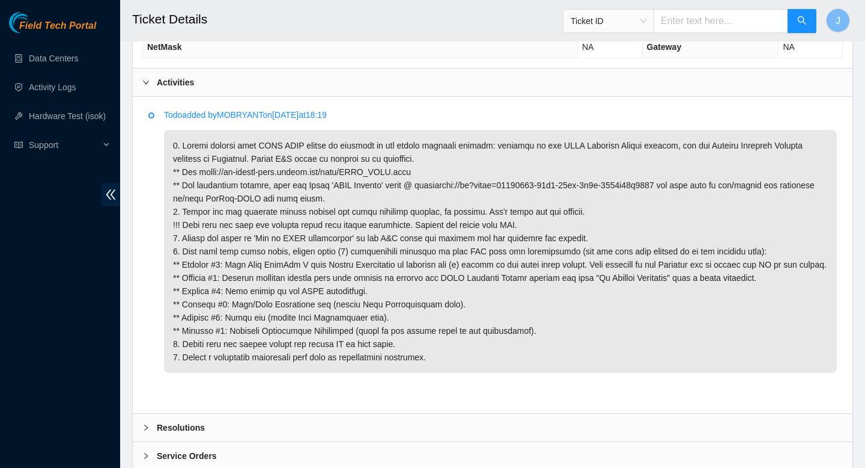
scroll to position [592, 0]
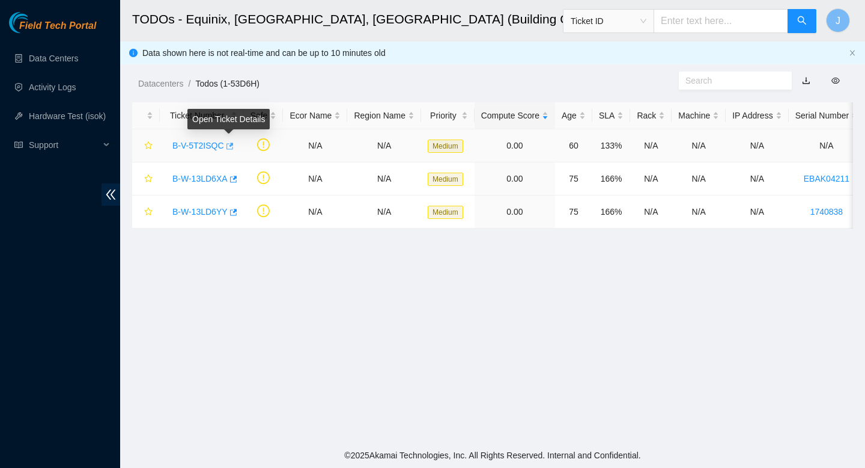
click at [233, 146] on icon "button" at bounding box center [229, 146] width 8 height 8
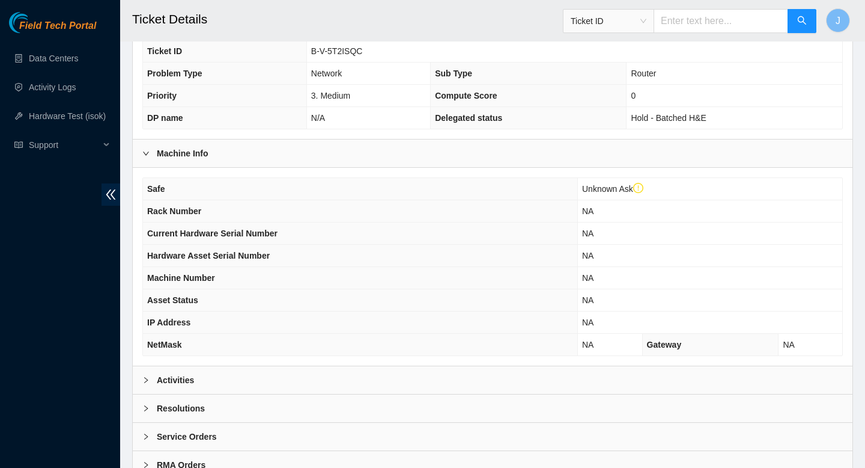
scroll to position [302, 0]
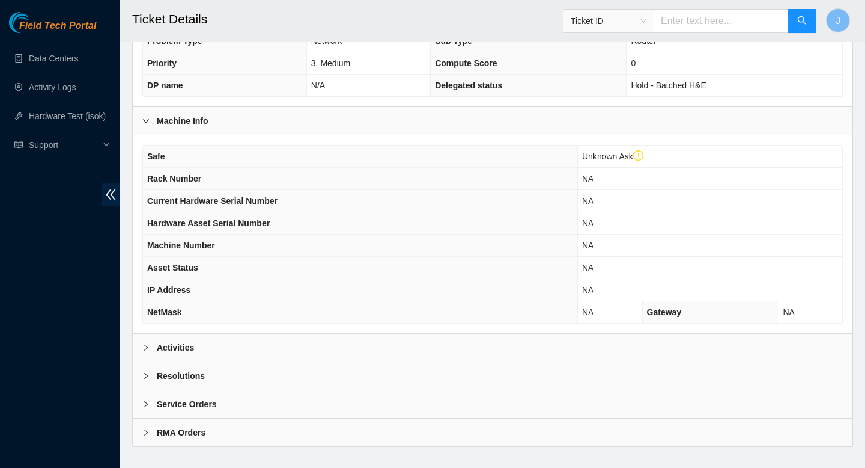
click at [359, 363] on div "Resolutions" at bounding box center [493, 376] width 720 height 28
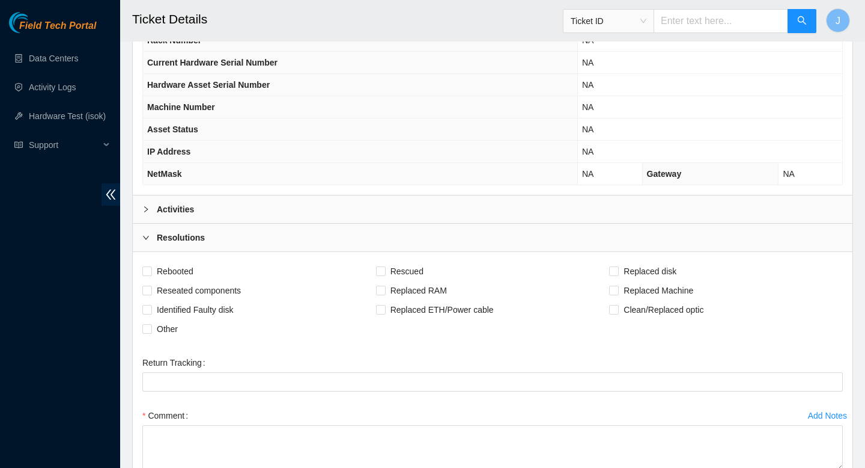
scroll to position [432, 0]
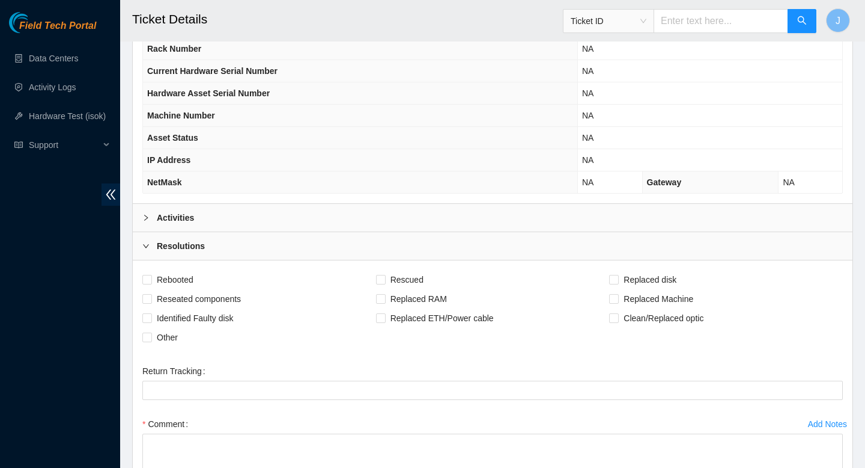
click at [375, 221] on div "Activities" at bounding box center [493, 218] width 720 height 28
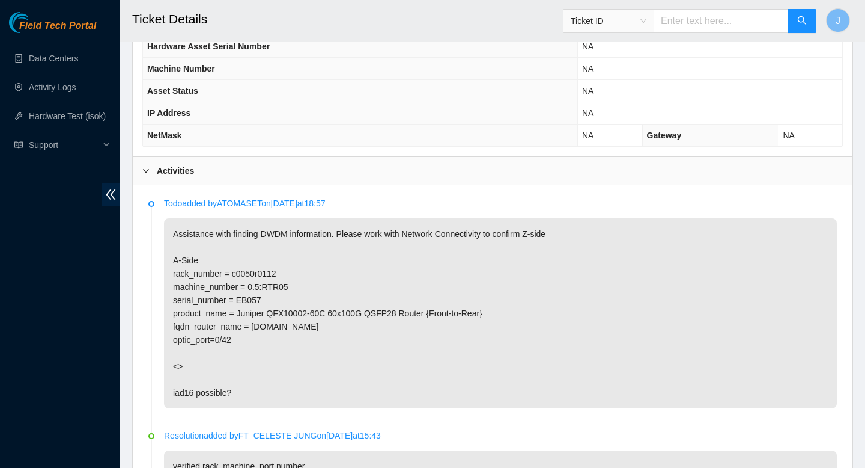
scroll to position [483, 0]
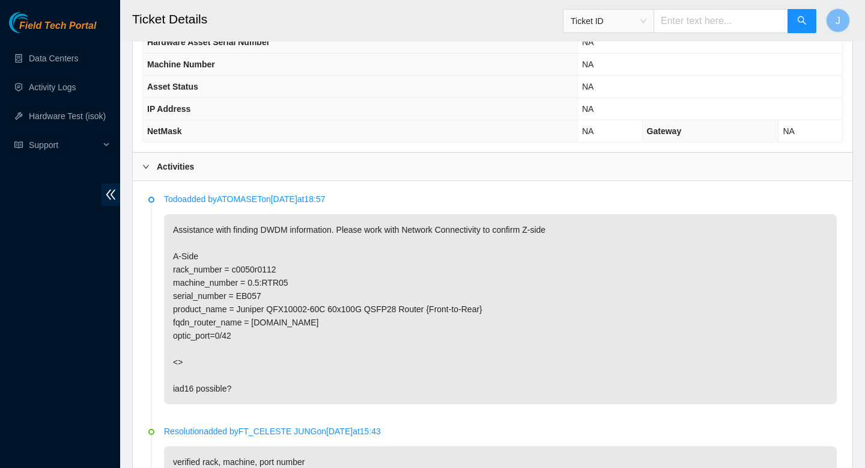
click at [299, 168] on div "Activities" at bounding box center [493, 167] width 720 height 28
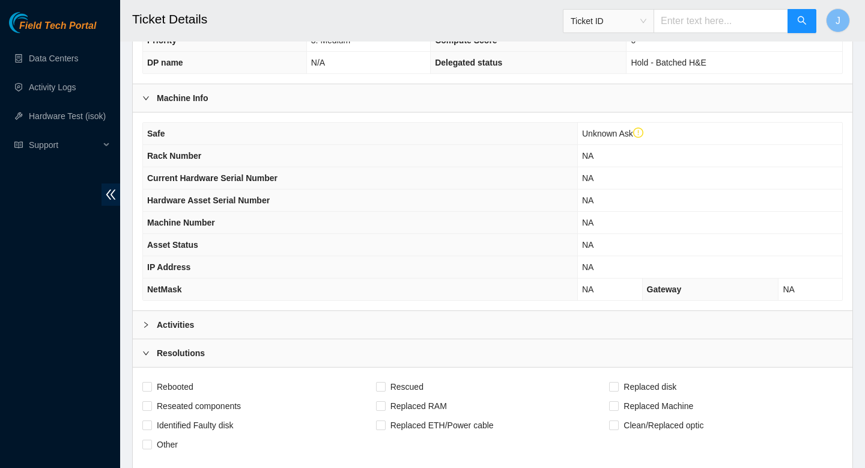
scroll to position [340, 0]
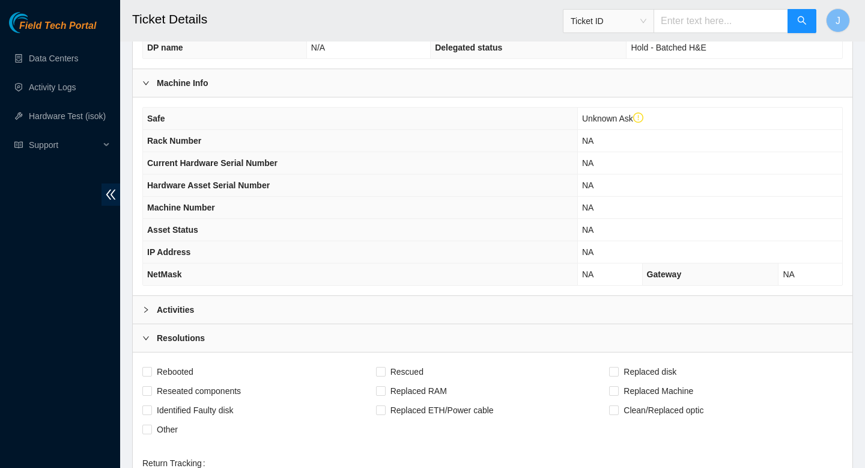
click at [474, 310] on div "Activities" at bounding box center [493, 310] width 720 height 28
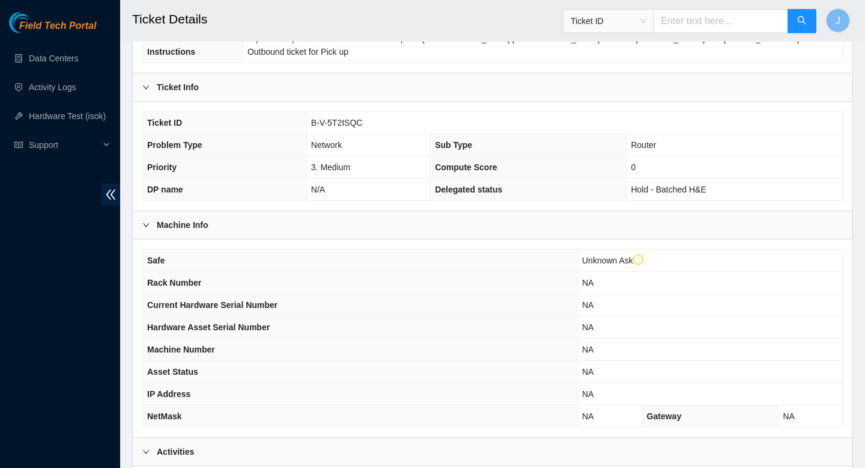
scroll to position [191, 0]
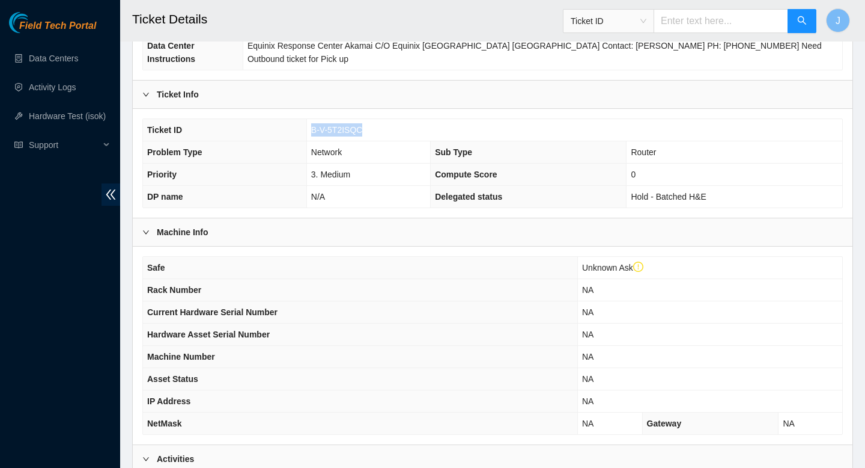
drag, startPoint x: 369, startPoint y: 130, endPoint x: 302, endPoint y: 133, distance: 66.8
click at [302, 133] on tr "Ticket ID B-V-5T2ISQC" at bounding box center [493, 130] width 700 height 22
copy tr "B-V-5T2ISQC"
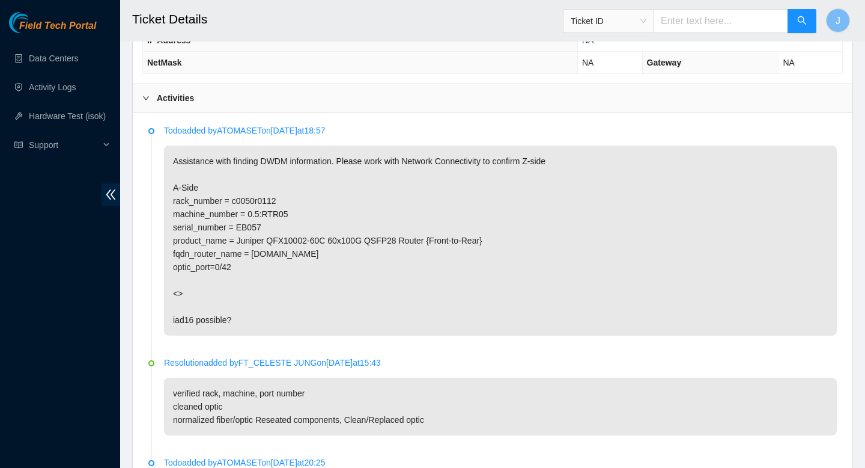
scroll to position [553, 0]
